Goal: Information Seeking & Learning: Learn about a topic

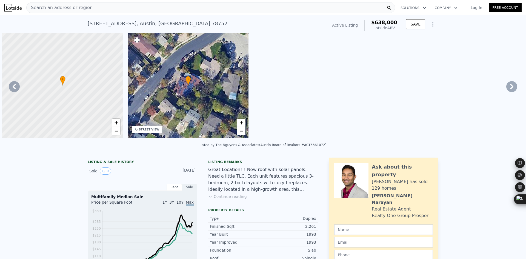
click at [119, 11] on div "Search an address or region" at bounding box center [210, 7] width 369 height 11
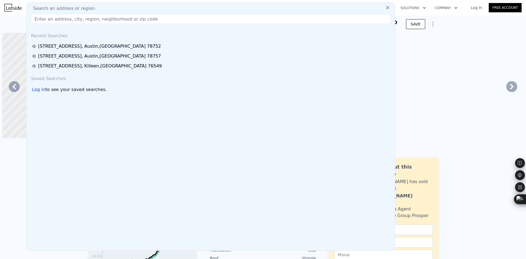
scroll to position [0, 1505]
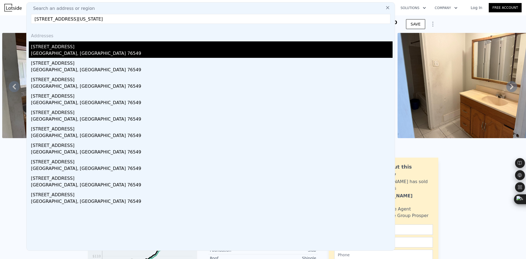
type input "[STREET_ADDRESS][US_STATE]"
click at [87, 49] on div "[STREET_ADDRESS]" at bounding box center [212, 45] width 362 height 9
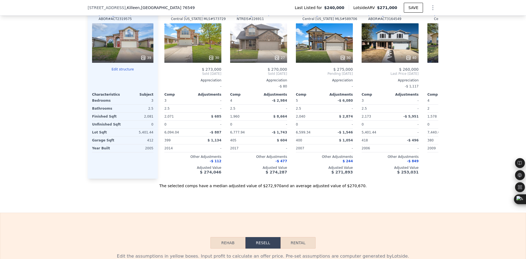
scroll to position [546, 0]
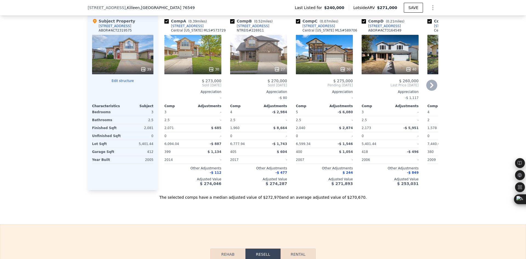
click at [431, 91] on icon at bounding box center [431, 85] width 11 height 11
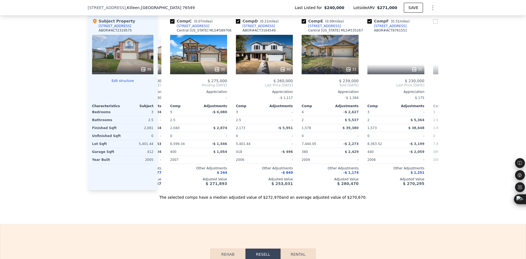
scroll to position [0, 132]
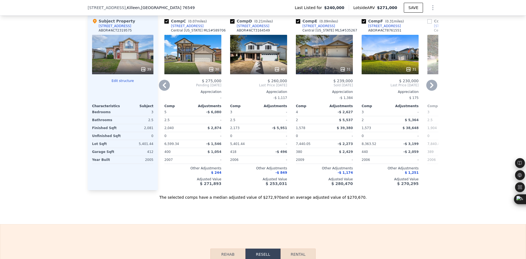
click at [431, 88] on icon at bounding box center [431, 84] width 3 height 5
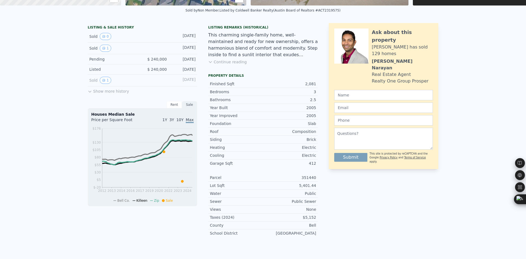
scroll to position [2, 0]
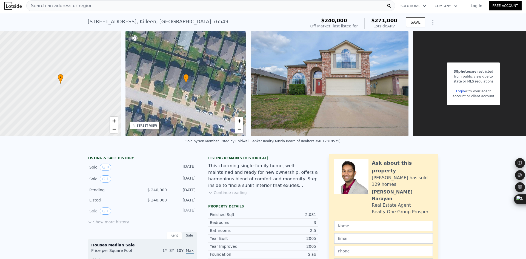
click at [74, 8] on span "Search an address or region" at bounding box center [60, 5] width 66 height 7
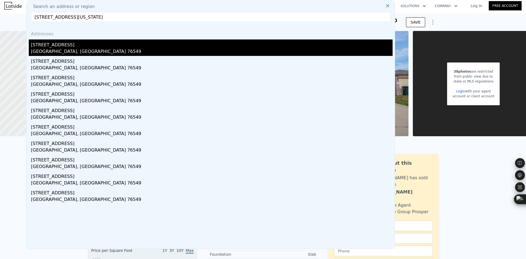
type input "[STREET_ADDRESS][US_STATE]"
click at [87, 45] on div "[STREET_ADDRESS]" at bounding box center [212, 43] width 362 height 9
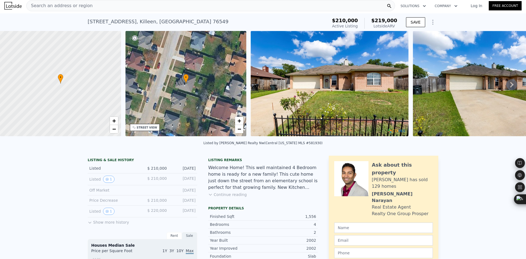
click at [88, 8] on div "Search an address or region" at bounding box center [210, 5] width 369 height 11
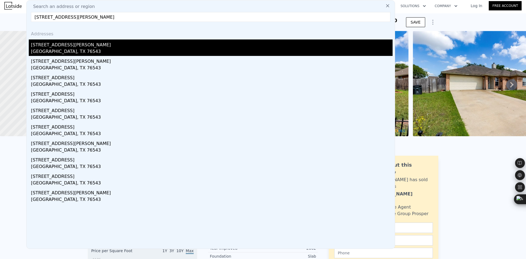
type input "[STREET_ADDRESS][PERSON_NAME]"
click at [76, 44] on div "[STREET_ADDRESS][PERSON_NAME]" at bounding box center [212, 43] width 362 height 9
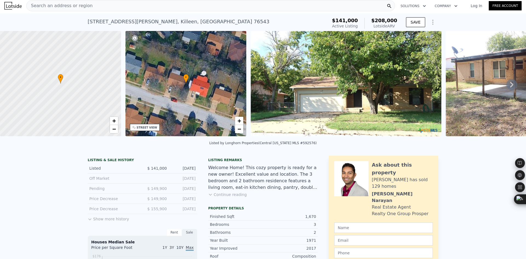
click at [99, 5] on div "Search an address or region" at bounding box center [210, 5] width 369 height 11
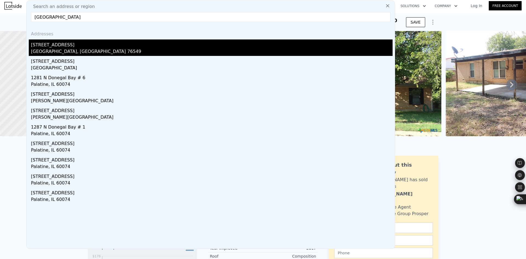
type input "[GEOGRAPHIC_DATA]"
click at [81, 42] on div "[STREET_ADDRESS]" at bounding box center [212, 43] width 362 height 9
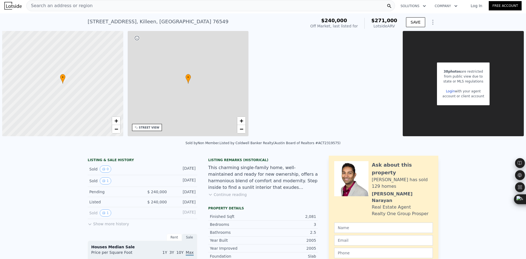
type input "5"
type input "2.5"
type input "1573"
type input "2175"
type input "5227.2"
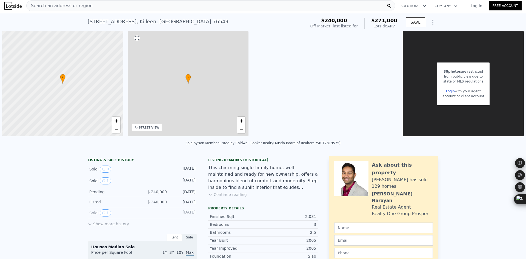
type input "8772.984"
type input "$ 271,000"
type input "-$ 9,365"
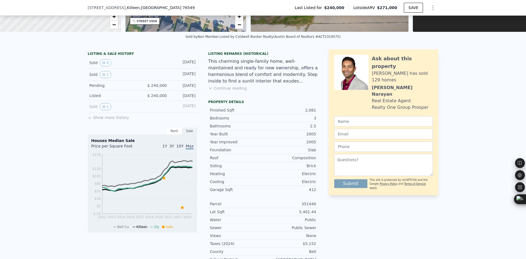
scroll to position [91, 0]
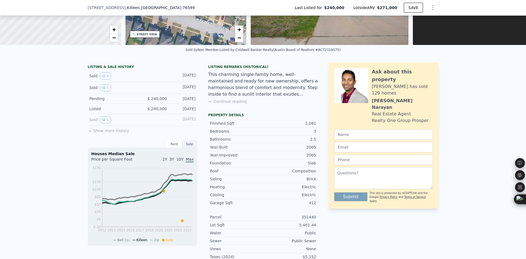
click at [229, 104] on button "Continue reading" at bounding box center [227, 101] width 39 height 5
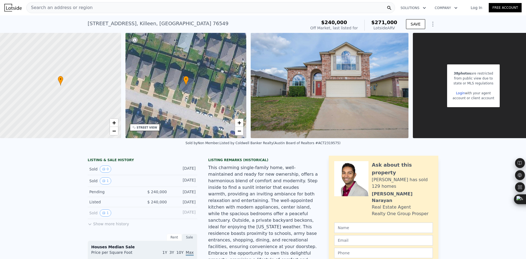
scroll to position [0, 16]
